Goal: Task Accomplishment & Management: Use online tool/utility

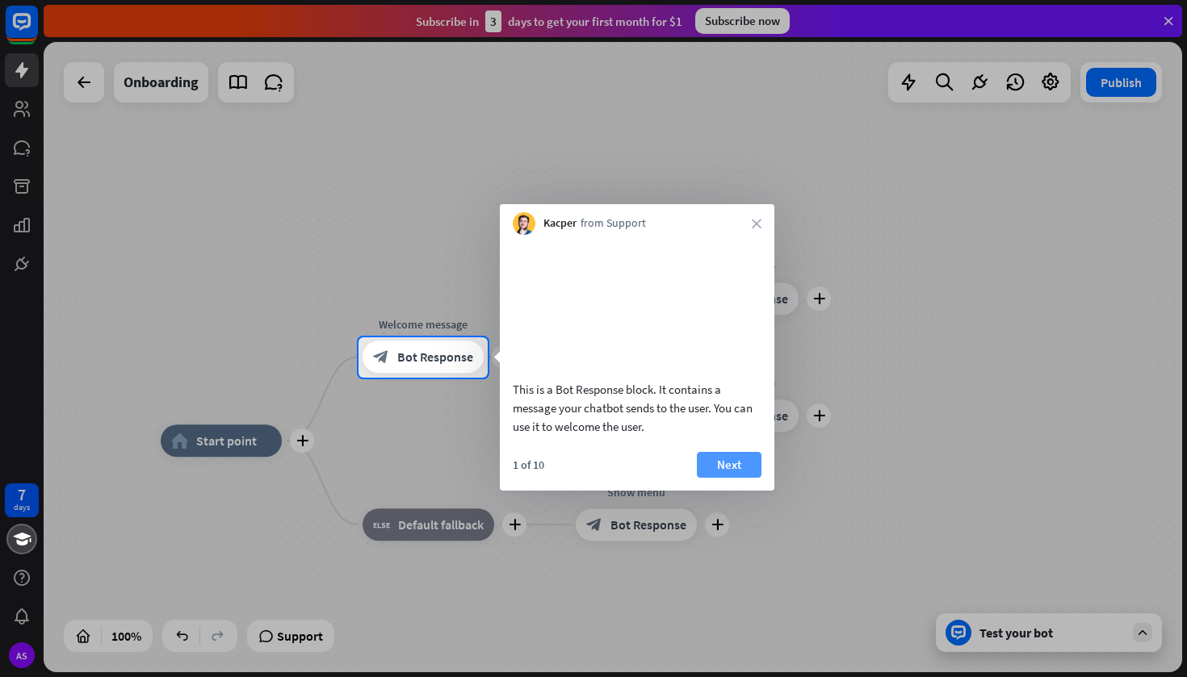
click at [728, 478] on button "Next" at bounding box center [729, 465] width 65 height 26
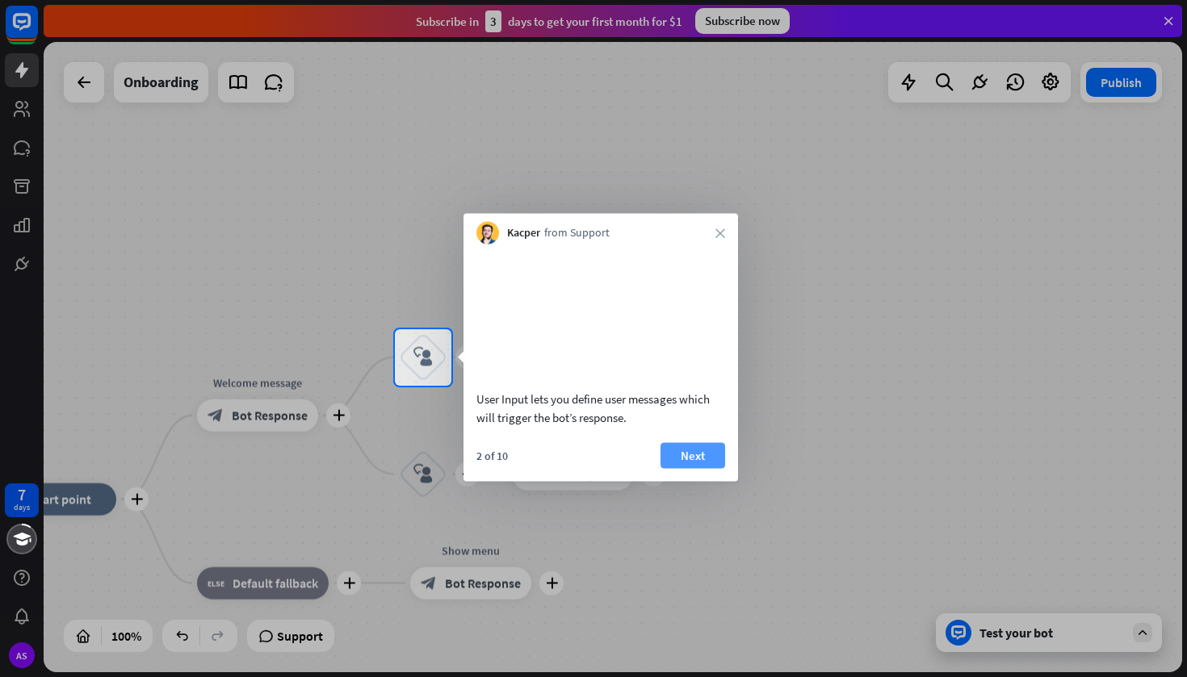
click at [697, 468] on button "Next" at bounding box center [693, 455] width 65 height 26
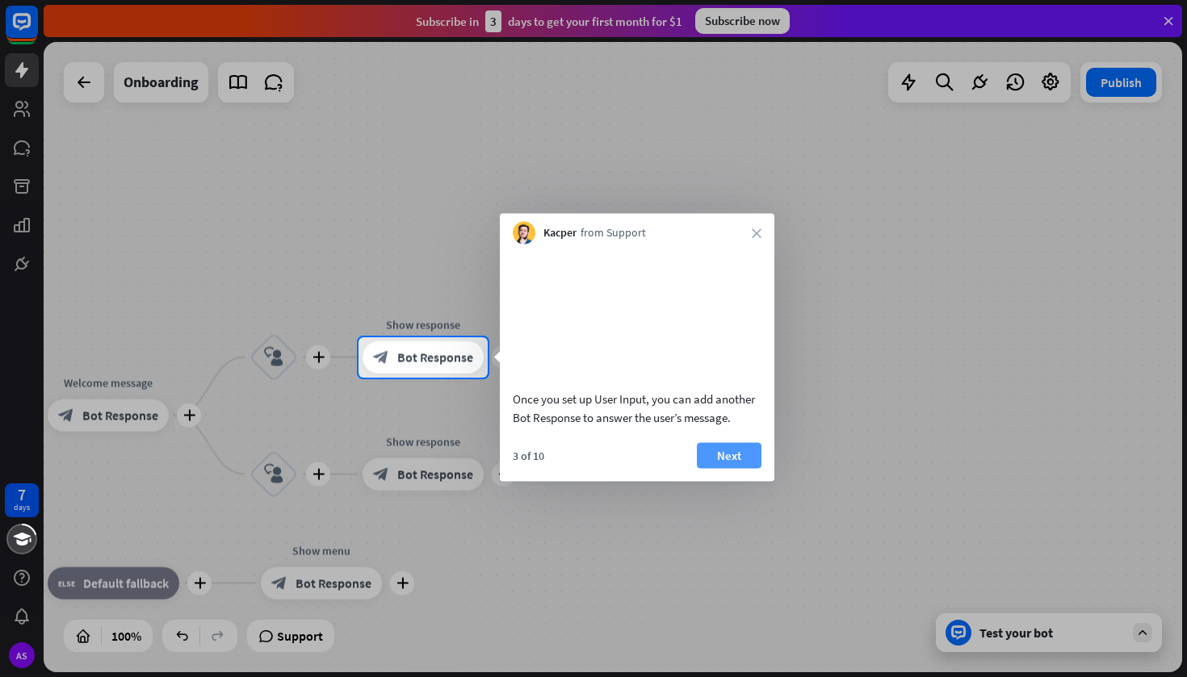
click at [725, 468] on button "Next" at bounding box center [729, 455] width 65 height 26
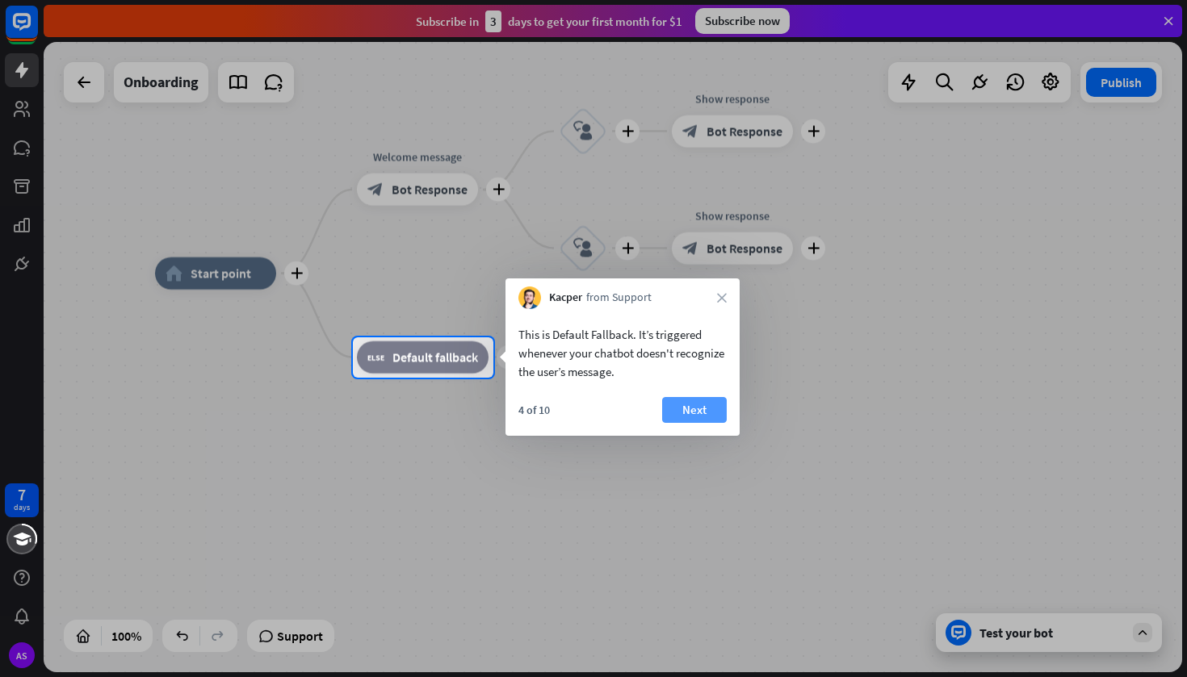
click at [686, 415] on button "Next" at bounding box center [694, 410] width 65 height 26
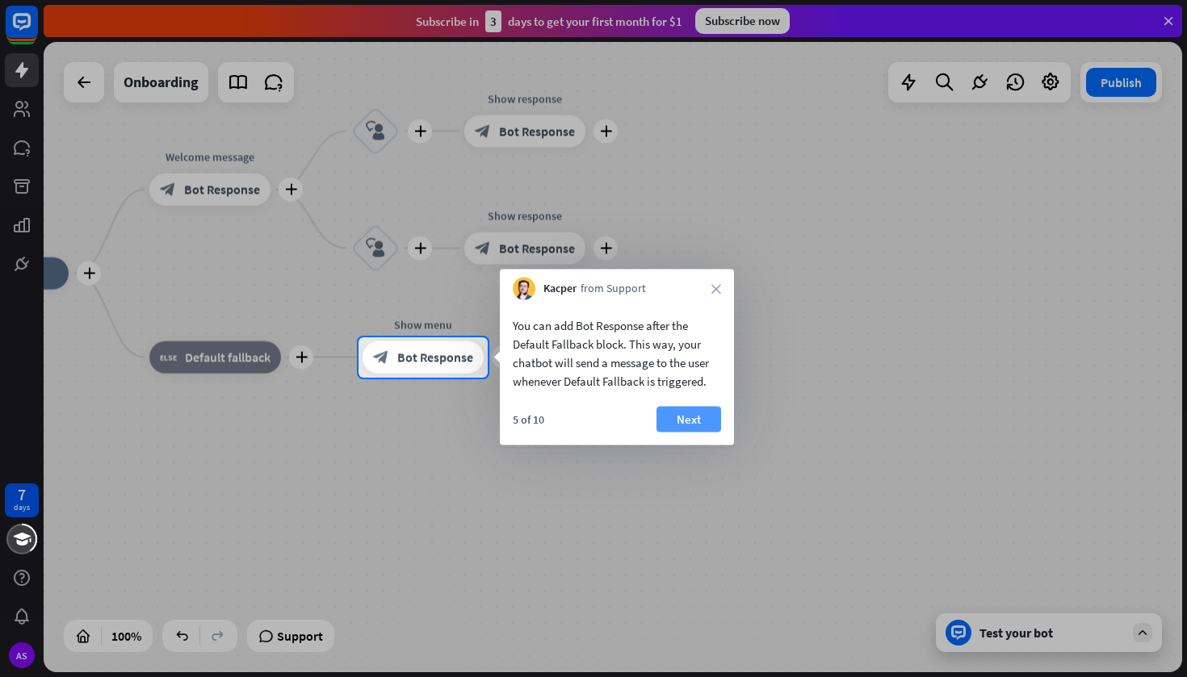
click at [700, 421] on button "Next" at bounding box center [688, 420] width 65 height 26
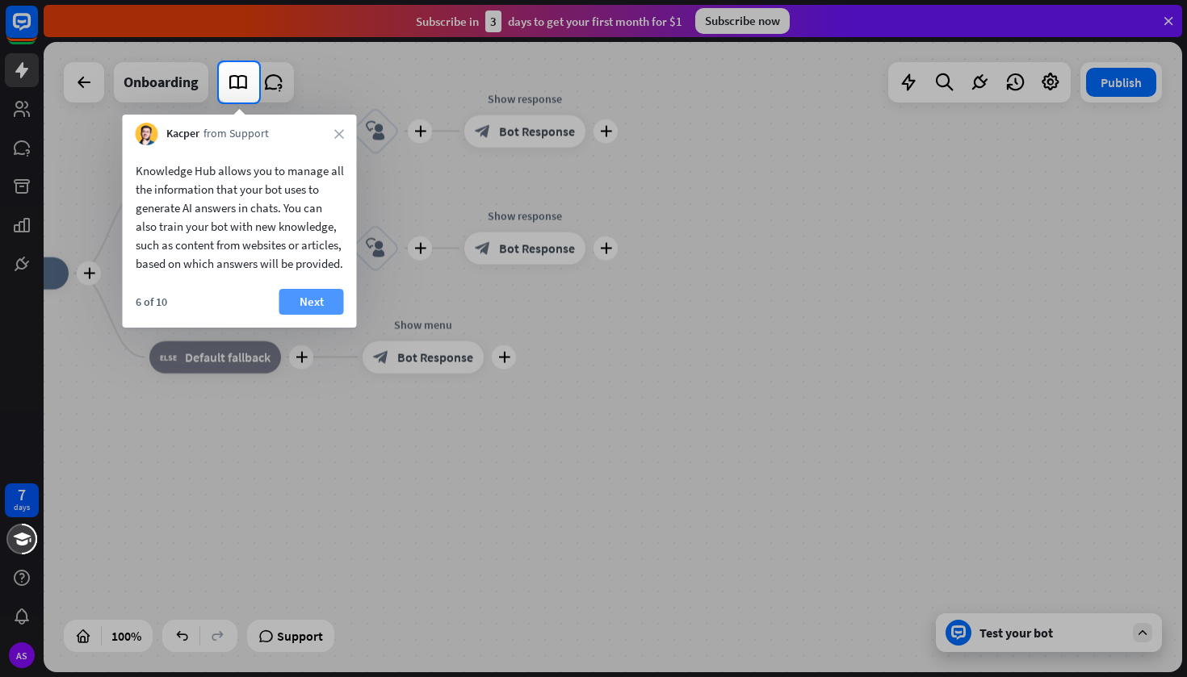
click at [310, 315] on button "Next" at bounding box center [311, 302] width 65 height 26
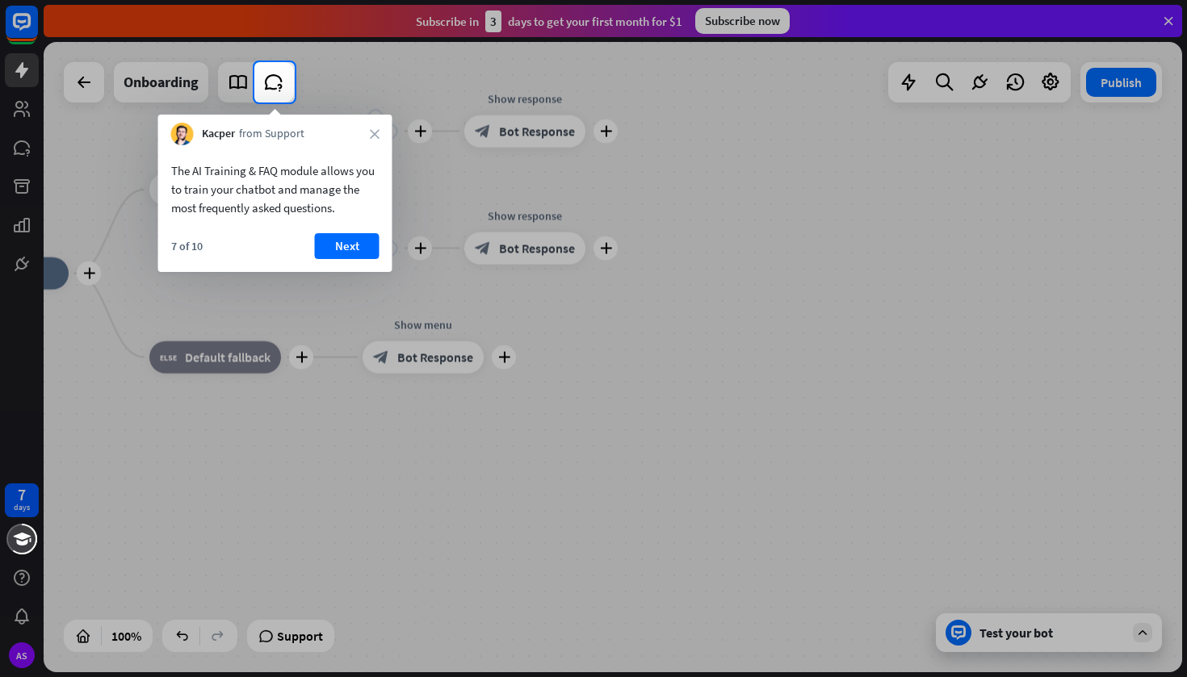
click at [335, 262] on div "7 of 10 Next" at bounding box center [275, 252] width 234 height 39
click at [335, 251] on button "Next" at bounding box center [347, 246] width 65 height 26
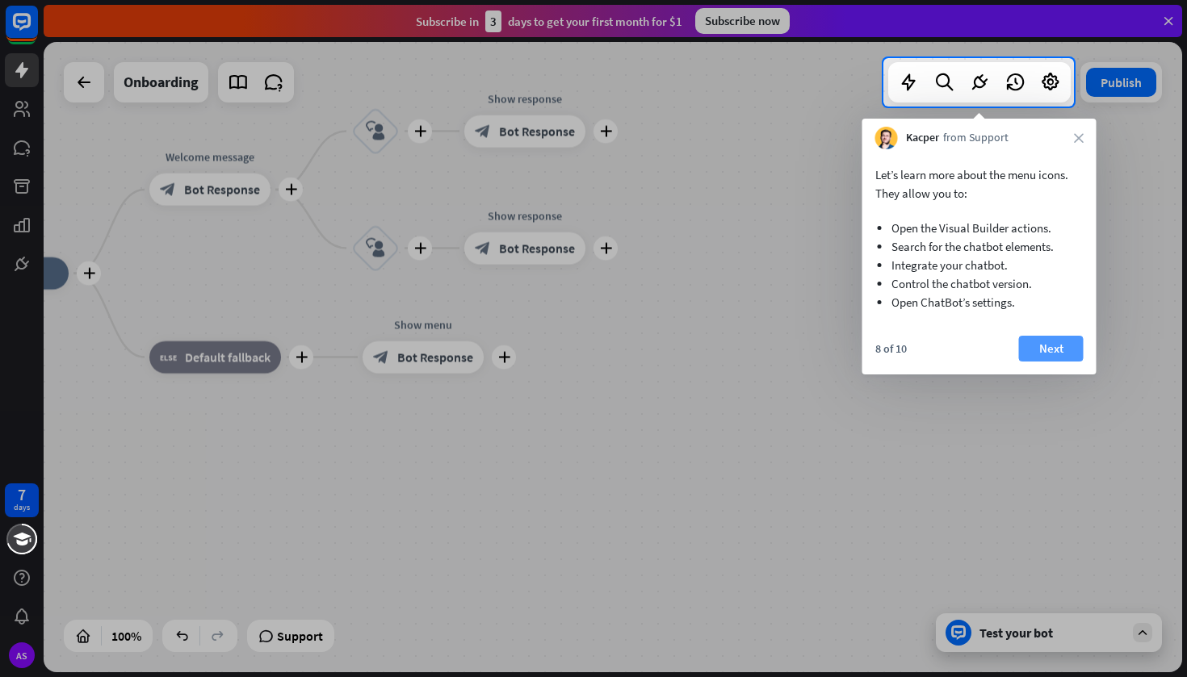
click at [1043, 341] on button "Next" at bounding box center [1051, 349] width 65 height 26
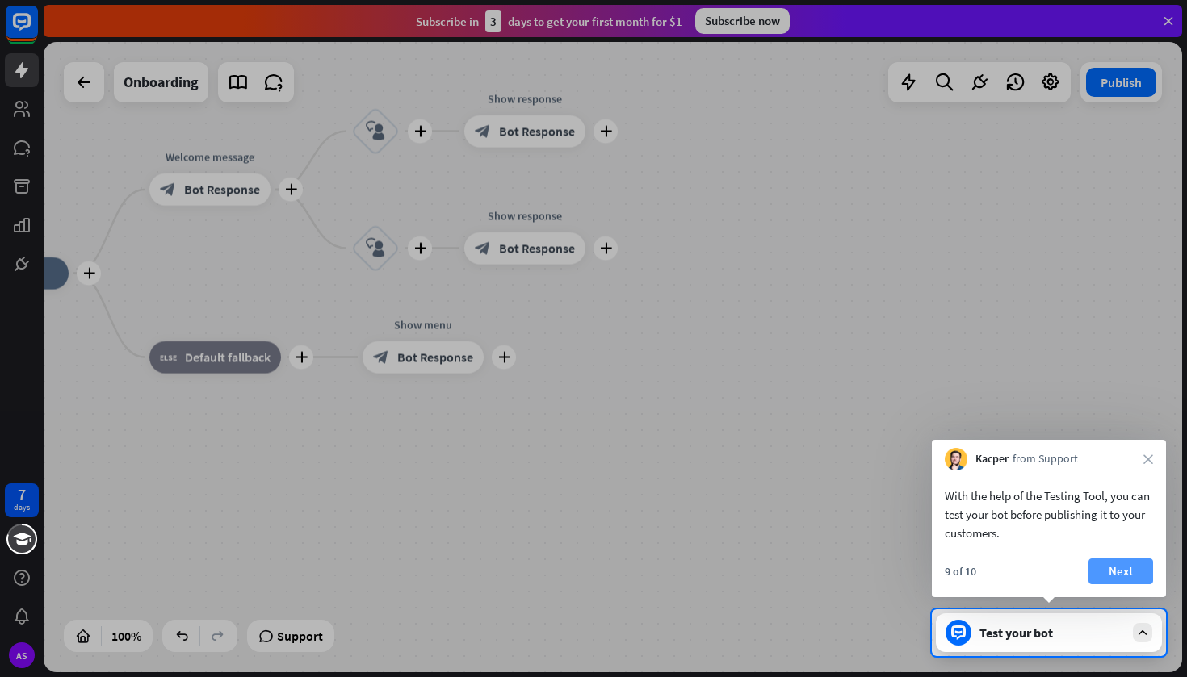
click at [1113, 570] on button "Next" at bounding box center [1120, 572] width 65 height 26
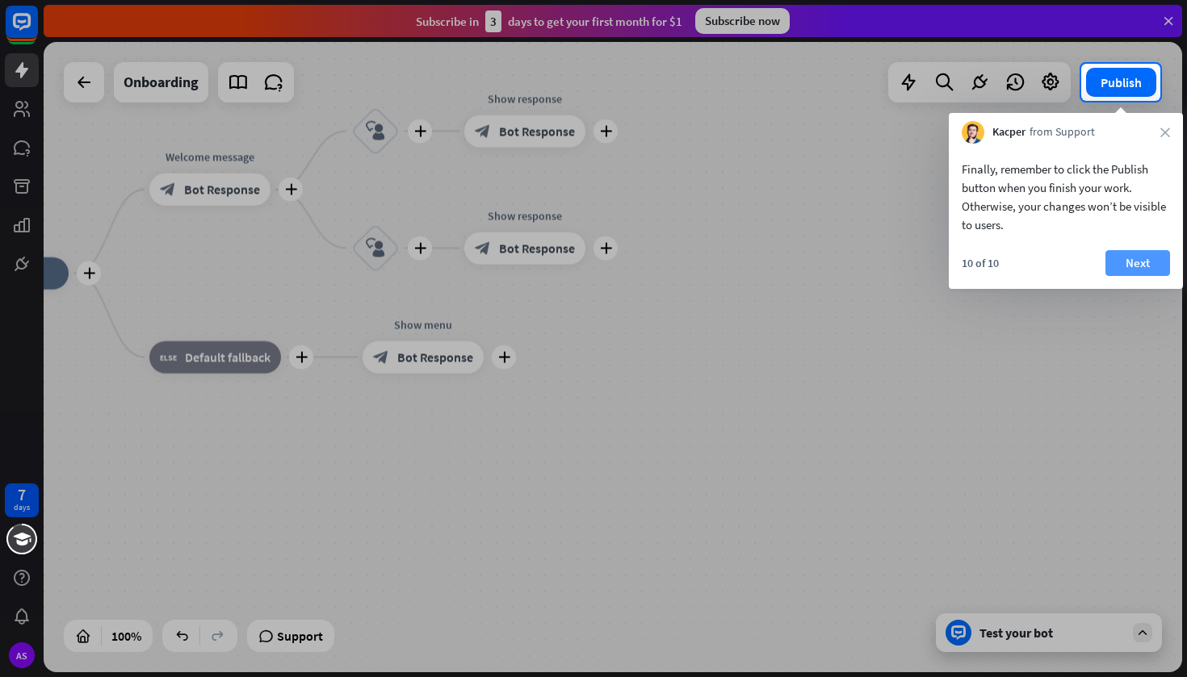
click at [1138, 267] on button "Next" at bounding box center [1137, 263] width 65 height 26
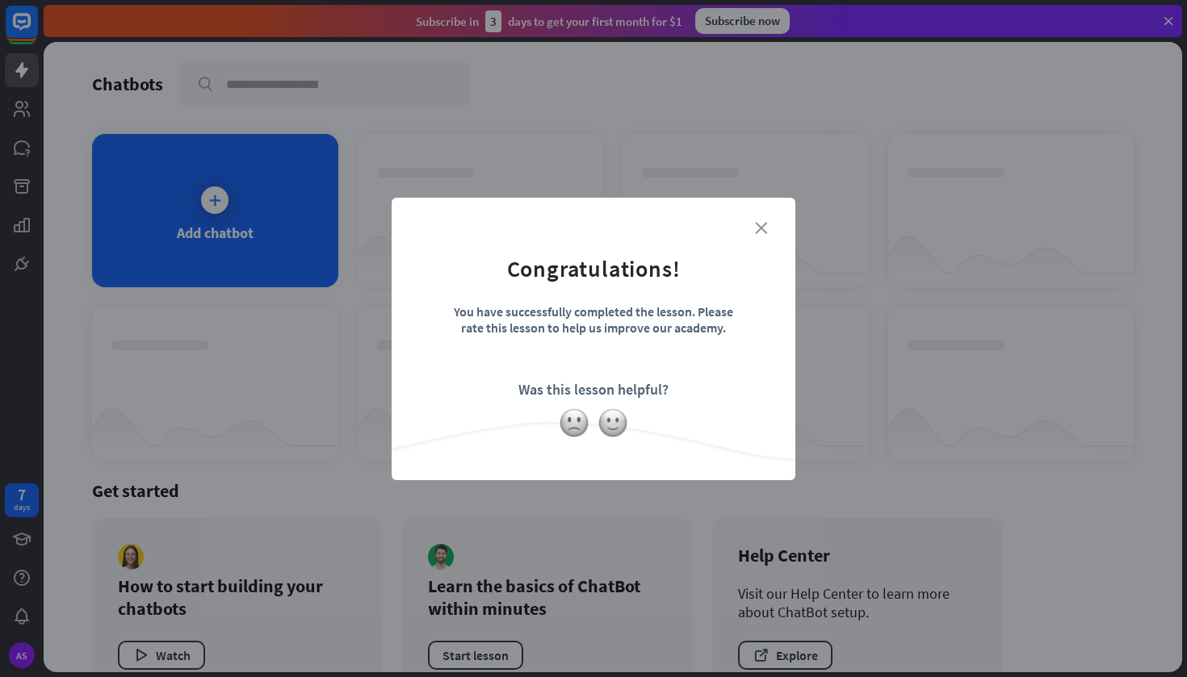
click at [763, 227] on icon "close" at bounding box center [761, 228] width 12 height 12
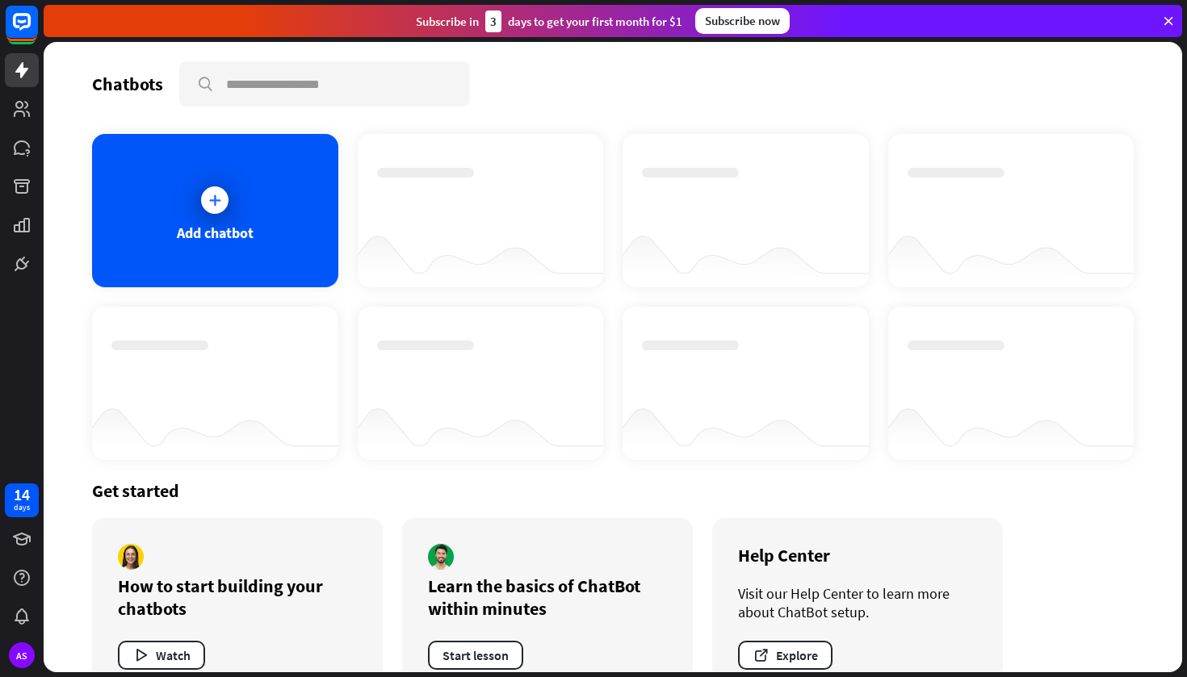
click at [209, 224] on div "Add chatbot" at bounding box center [215, 233] width 77 height 19
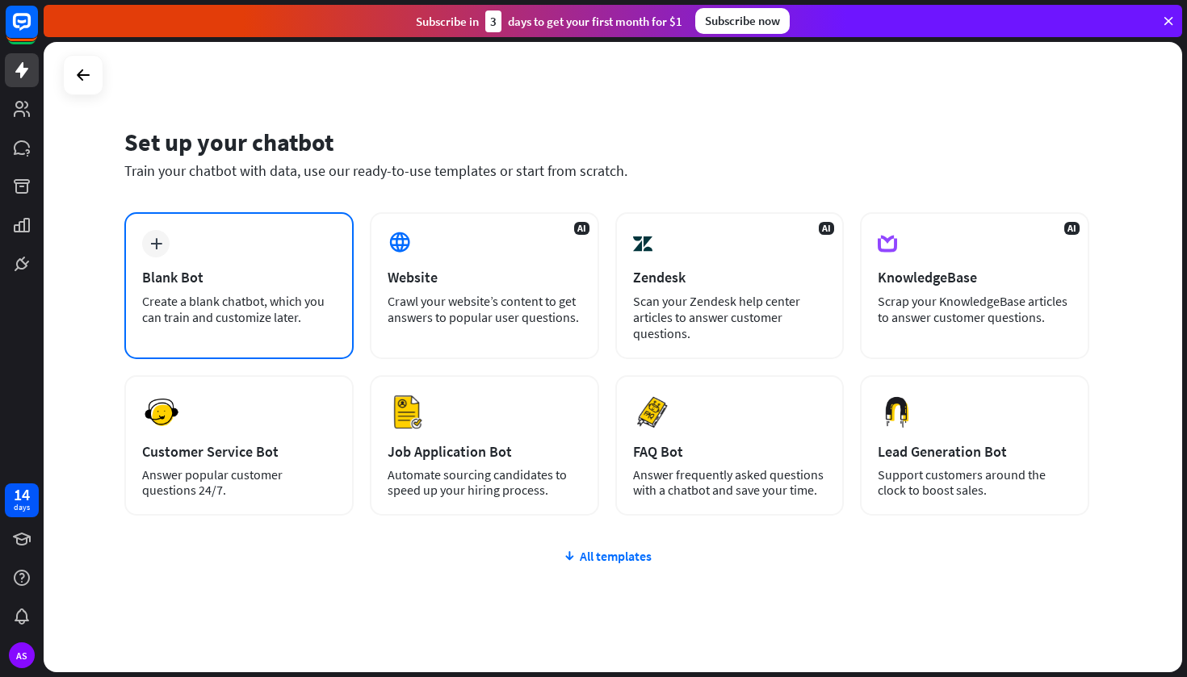
click at [258, 317] on div "Create a blank chatbot, which you can train and customize later." at bounding box center [239, 309] width 194 height 32
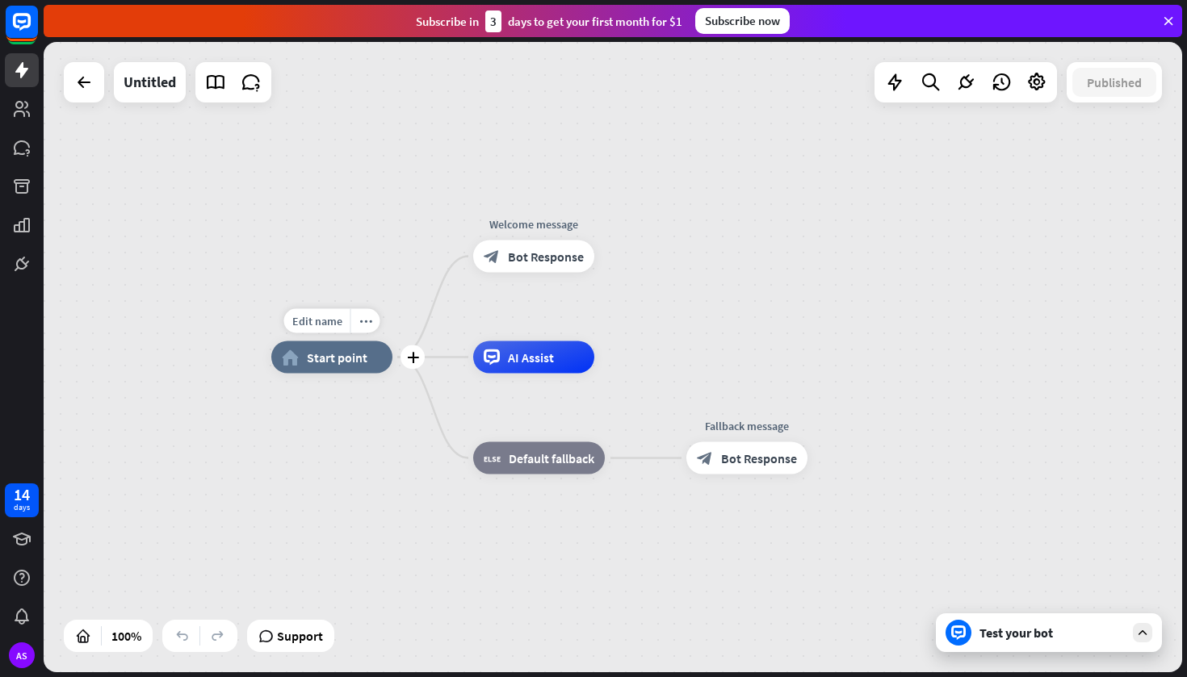
click at [352, 359] on span "Start point" at bounding box center [337, 358] width 61 height 16
click at [496, 362] on icon at bounding box center [492, 358] width 16 height 16
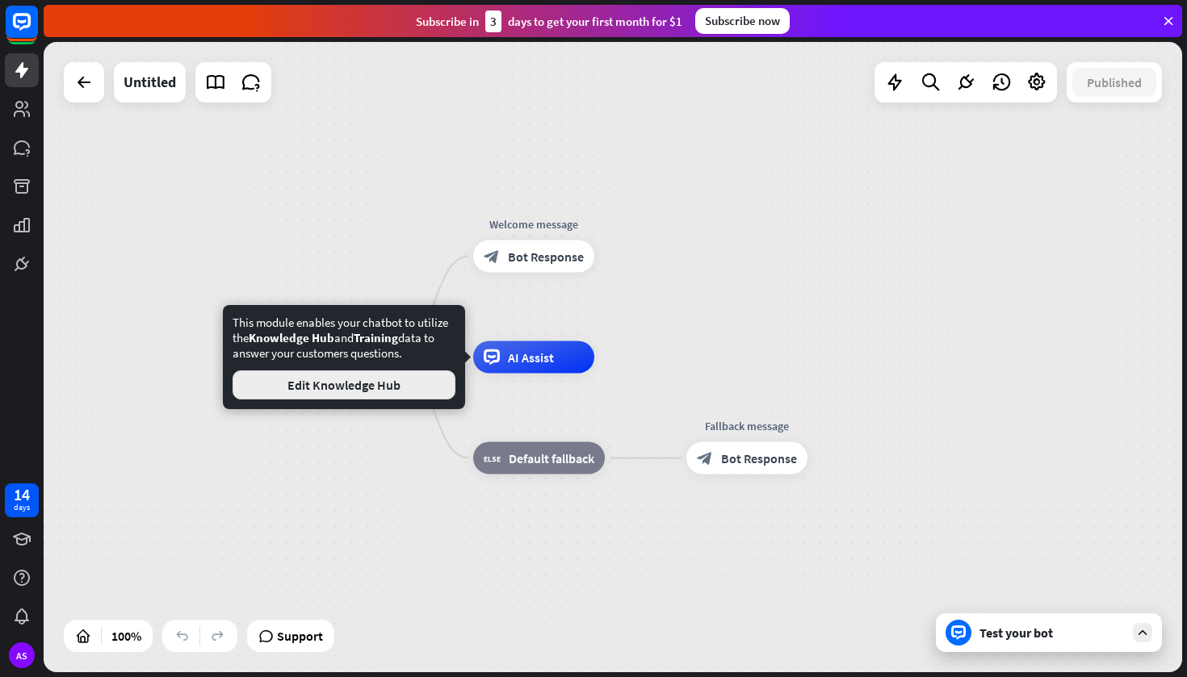
click at [397, 388] on button "Edit Knowledge Hub" at bounding box center [344, 385] width 223 height 29
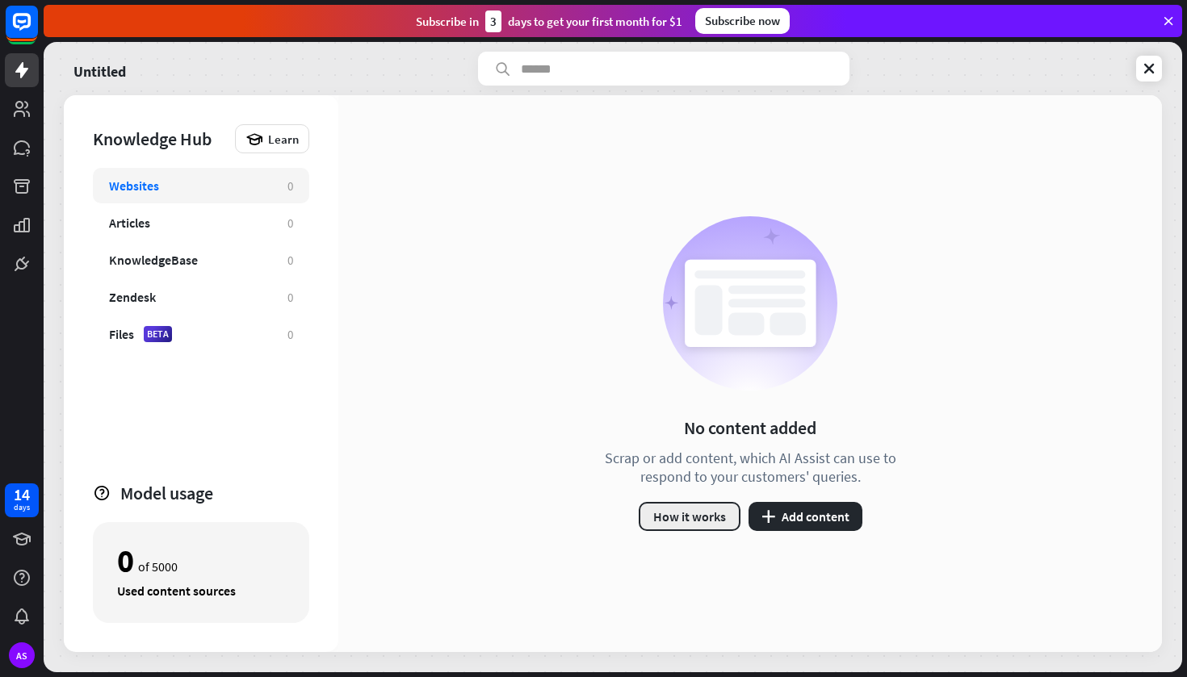
click at [707, 515] on button "How it works" at bounding box center [690, 516] width 102 height 29
